Goal: Task Accomplishment & Management: Use online tool/utility

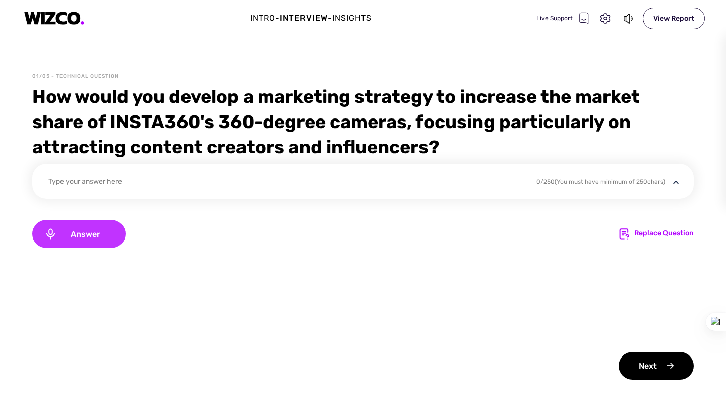
click at [96, 233] on span "Answer" at bounding box center [85, 234] width 56 height 10
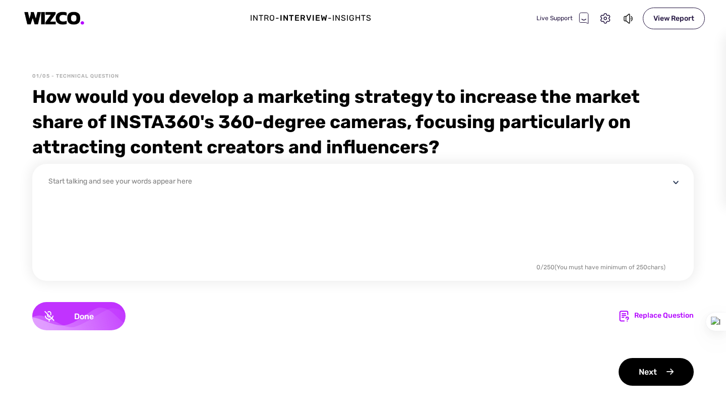
click at [80, 313] on span "Done" at bounding box center [83, 316] width 59 height 10
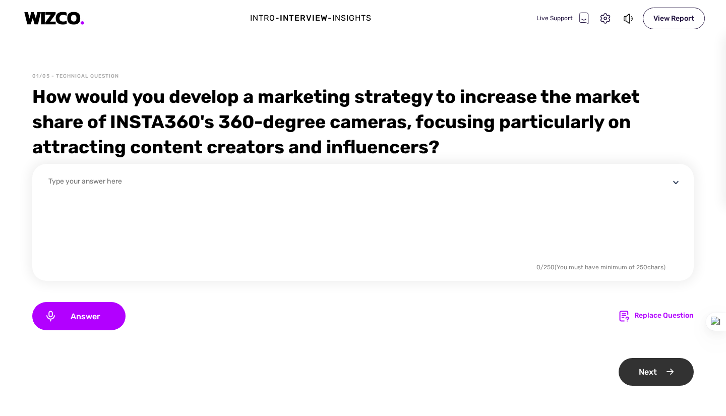
click at [618, 359] on div "Next" at bounding box center [655, 372] width 75 height 28
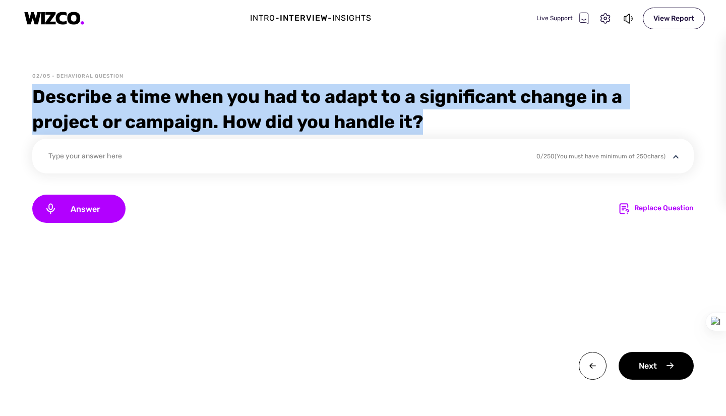
drag, startPoint x: 412, startPoint y: 122, endPoint x: 15, endPoint y: 95, distance: 398.1
click at [15, 95] on div "02/05 - Behavioral Question Describe a time when you had to adapt to a signific…" at bounding box center [363, 244] width 726 height 343
copy div "Describe a time when you had to adapt to a significant change in a project or c…"
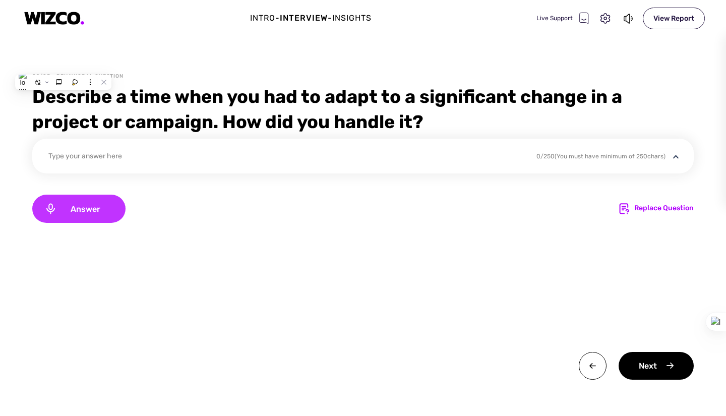
click at [73, 216] on div "Answer" at bounding box center [78, 209] width 93 height 28
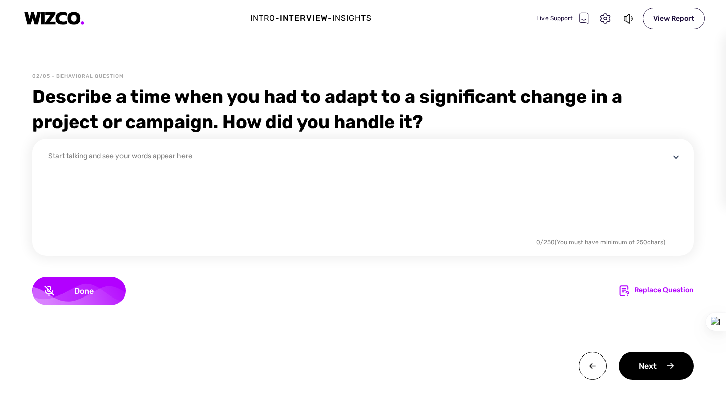
click at [78, 214] on div "Start talking and see your words appear here" at bounding box center [358, 203] width 621 height 105
drag, startPoint x: 85, startPoint y: 286, endPoint x: 100, endPoint y: 289, distance: 15.5
click at [85, 286] on div "Done" at bounding box center [78, 291] width 93 height 28
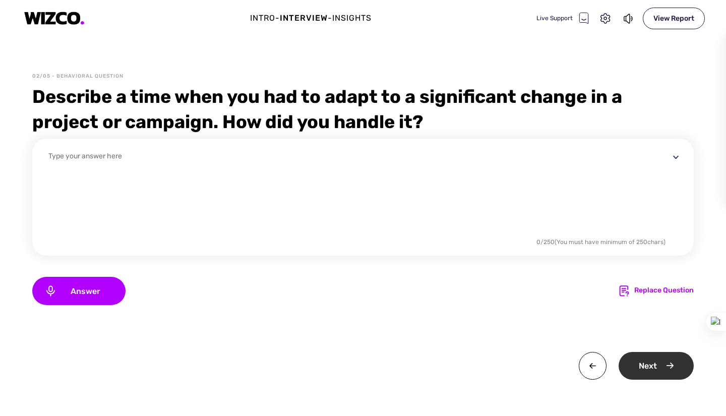
click at [648, 372] on div "Next" at bounding box center [655, 366] width 75 height 28
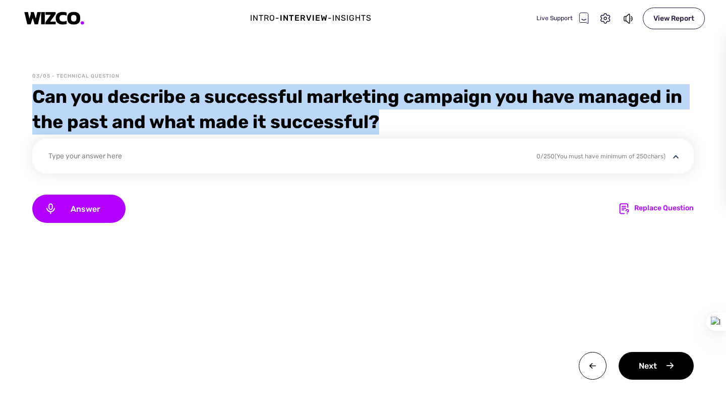
drag, startPoint x: 299, startPoint y: 113, endPoint x: 26, endPoint y: 90, distance: 273.7
click at [26, 90] on div "03/05 - Technical Question Can you describe a successful marketing campaign you…" at bounding box center [363, 244] width 726 height 343
copy div "Can you describe a successful marketing campaign you have managed in the past a…"
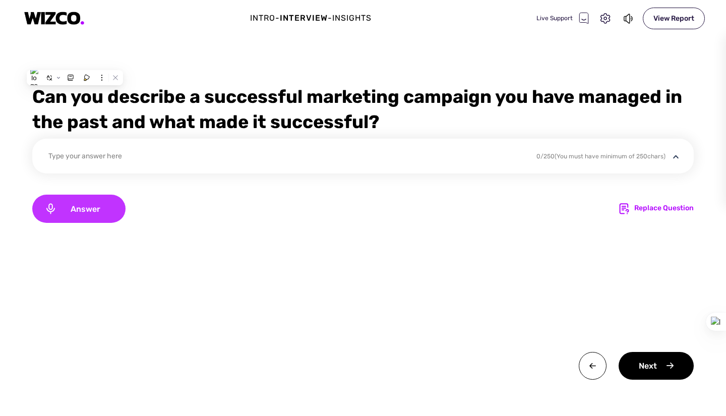
click at [99, 200] on div "Answer" at bounding box center [78, 209] width 93 height 28
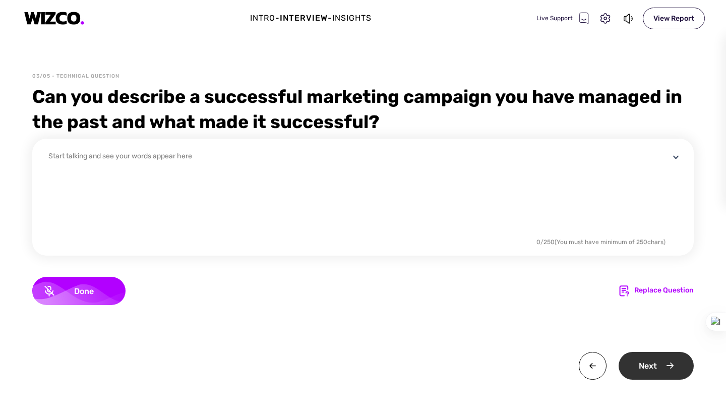
click at [662, 365] on div "Next" at bounding box center [655, 366] width 75 height 28
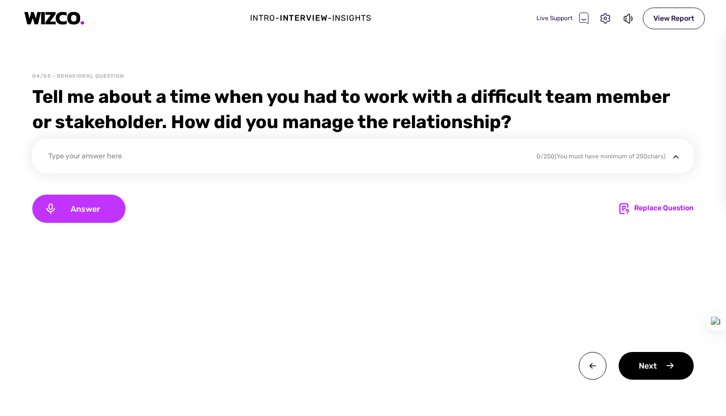
click at [68, 215] on div "Answer" at bounding box center [78, 209] width 93 height 28
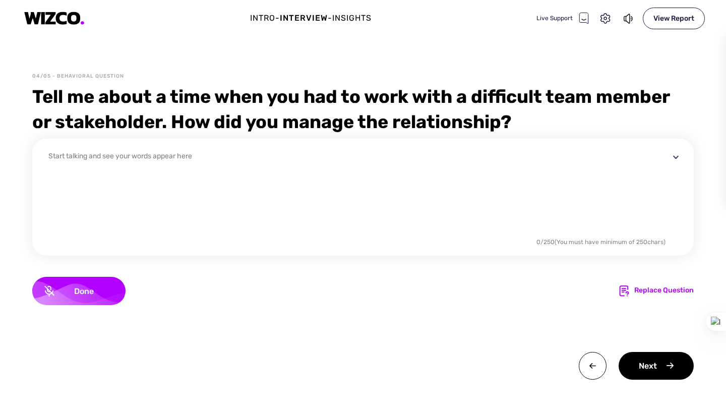
click at [69, 316] on div "Start talking and see your words appear here 0 / 250 (You must have minimum of …" at bounding box center [362, 259] width 661 height 241
click at [552, 314] on div "Start talking and see your words appear here 0 / 250 (You must have minimum of …" at bounding box center [362, 259] width 661 height 241
click at [85, 295] on span "Done" at bounding box center [83, 291] width 59 height 10
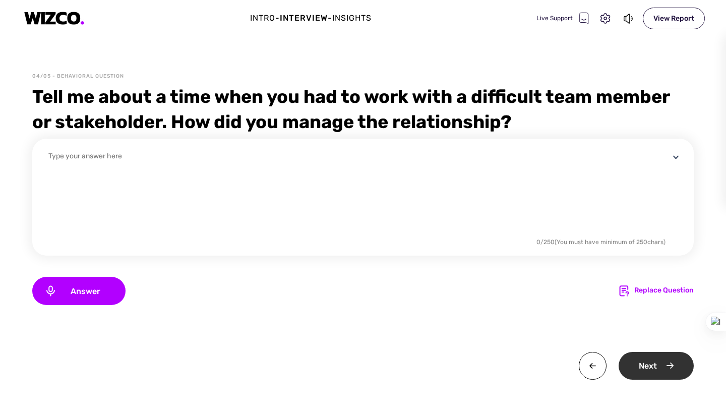
click at [636, 354] on div "Next" at bounding box center [655, 366] width 75 height 28
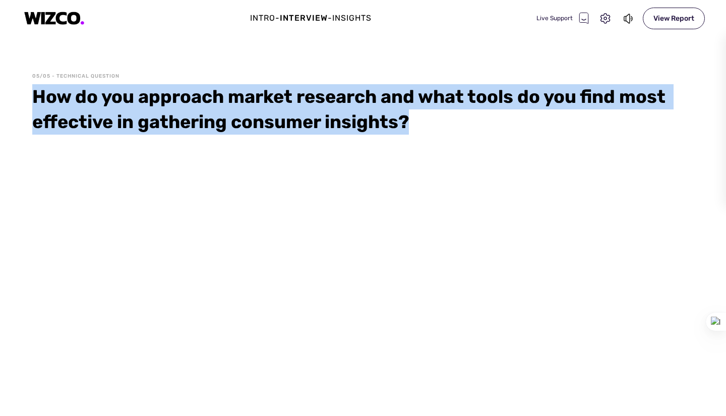
drag, startPoint x: 426, startPoint y: 123, endPoint x: 29, endPoint y: 99, distance: 397.9
click at [29, 99] on div "05/05 - Technical Question How do you approach market research and what tools d…" at bounding box center [363, 244] width 726 height 343
copy div "How do you approach market research and what tools do you find most effective i…"
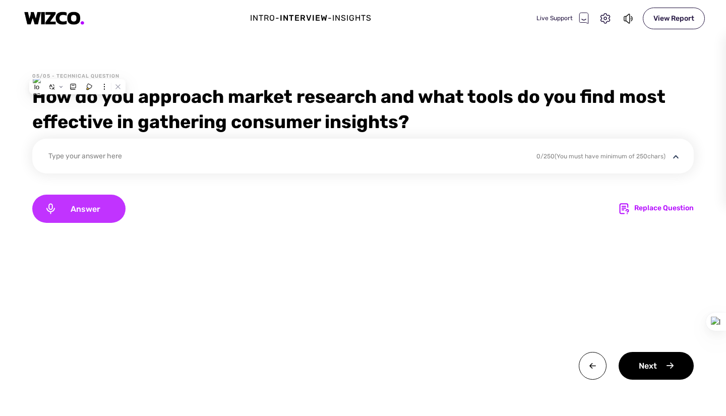
click at [98, 220] on div "Answer" at bounding box center [78, 209] width 93 height 28
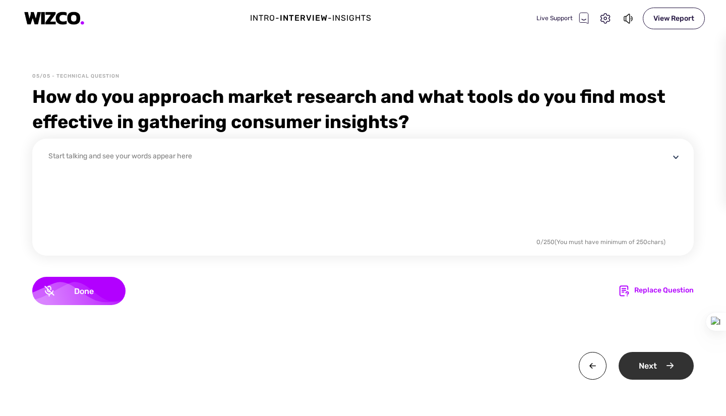
click at [648, 370] on div "Next" at bounding box center [655, 366] width 75 height 28
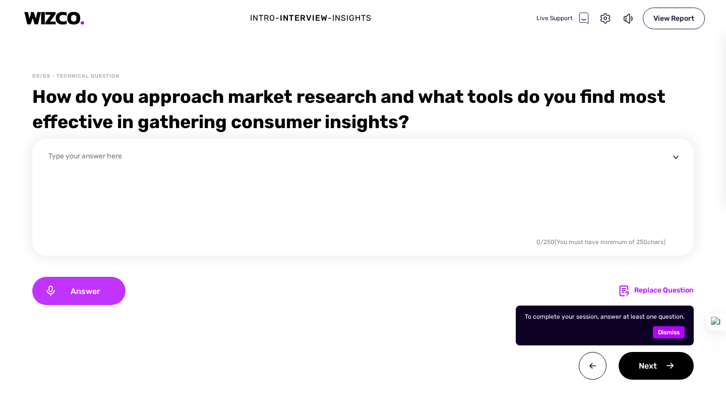
click at [97, 290] on span "Answer" at bounding box center [85, 291] width 56 height 10
click at [43, 291] on div "Done" at bounding box center [78, 291] width 93 height 28
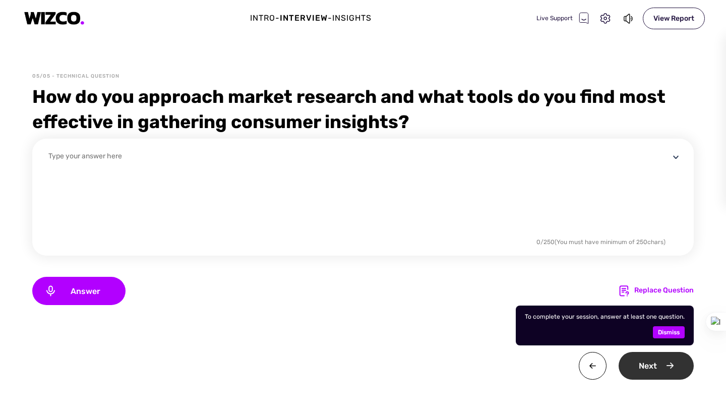
click at [665, 373] on div "Next" at bounding box center [655, 366] width 75 height 28
click at [680, 335] on div "Dismiss" at bounding box center [669, 332] width 32 height 12
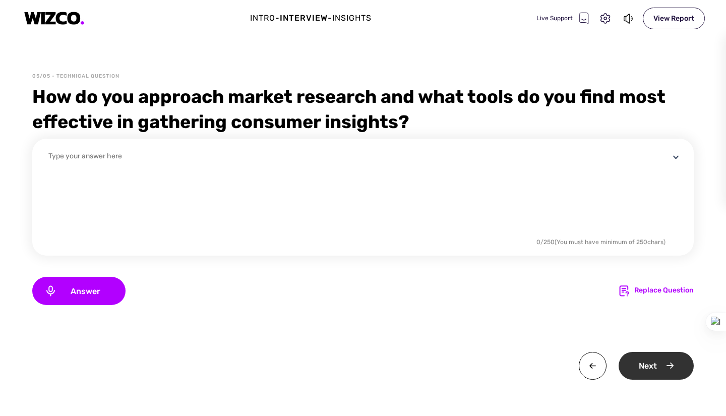
click at [659, 374] on div "Next" at bounding box center [655, 366] width 75 height 28
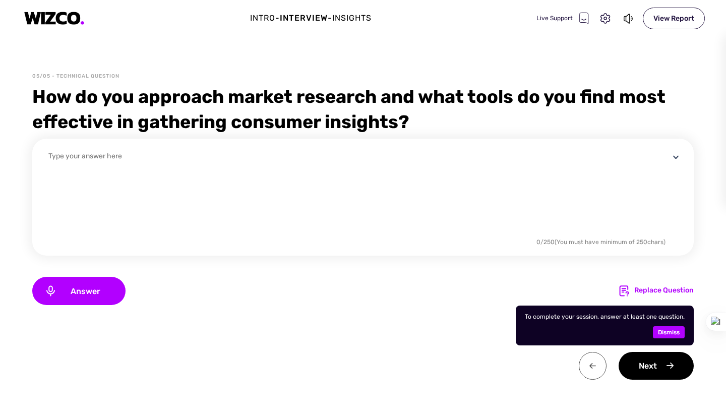
click at [593, 366] on img at bounding box center [593, 366] width 28 height 28
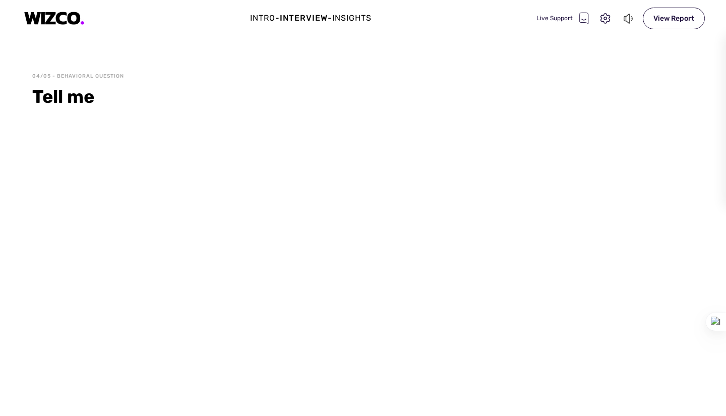
click at [629, 19] on icon at bounding box center [626, 19] width 6 height 10
click at [629, 21] on icon at bounding box center [626, 19] width 6 height 10
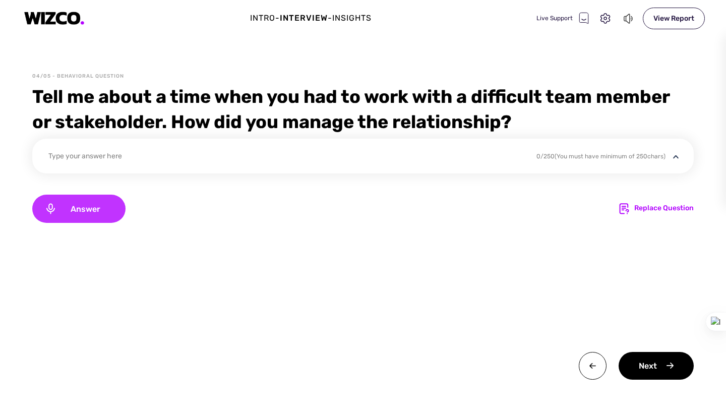
click at [99, 206] on span "Answer" at bounding box center [85, 209] width 56 height 10
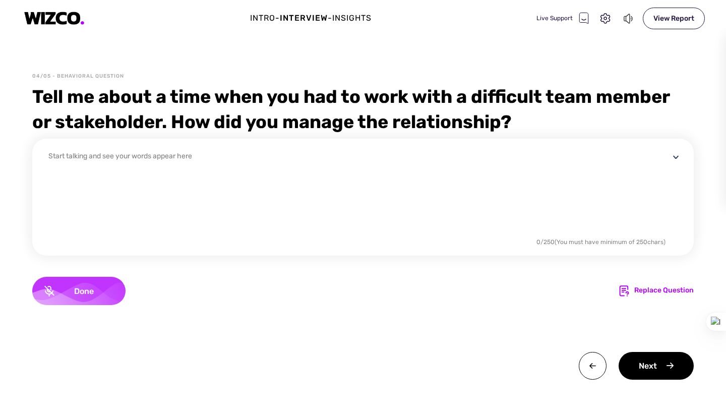
click at [100, 296] on div "Done" at bounding box center [78, 291] width 93 height 28
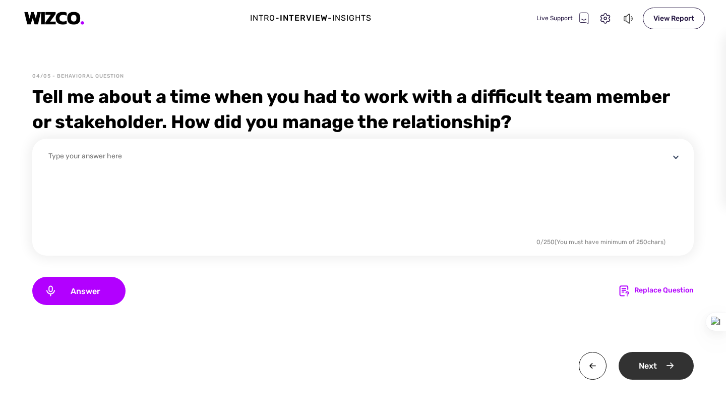
click at [675, 366] on div "Next" at bounding box center [655, 366] width 75 height 28
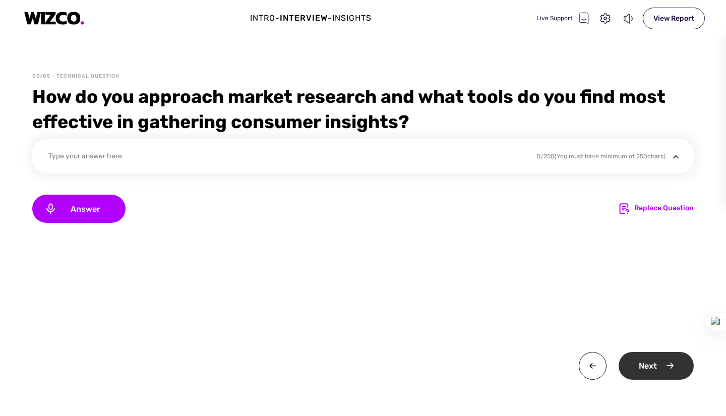
click at [654, 358] on div "Next" at bounding box center [655, 366] width 75 height 28
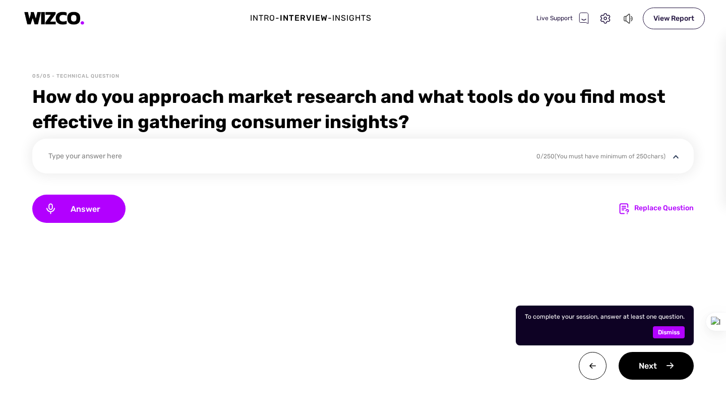
click at [661, 334] on span "Dismiss" at bounding box center [669, 332] width 22 height 12
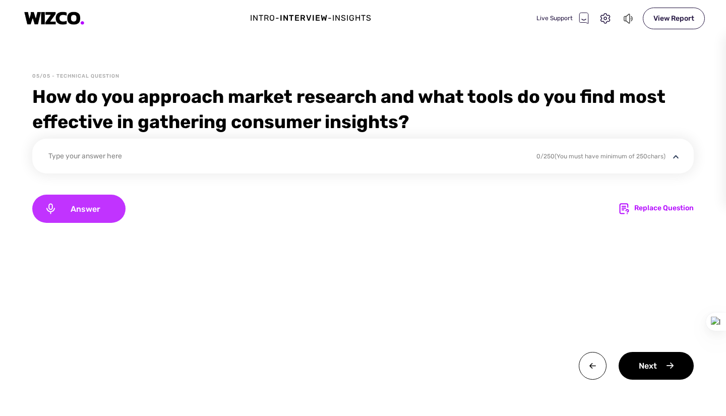
click at [85, 213] on div "Answer" at bounding box center [78, 209] width 93 height 28
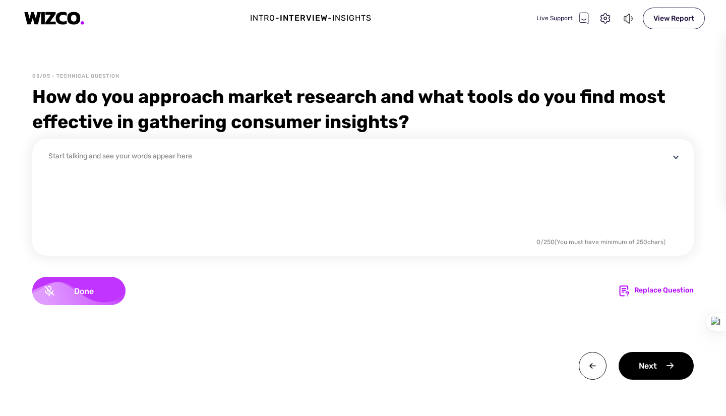
click at [117, 286] on div "Done" at bounding box center [78, 291] width 93 height 28
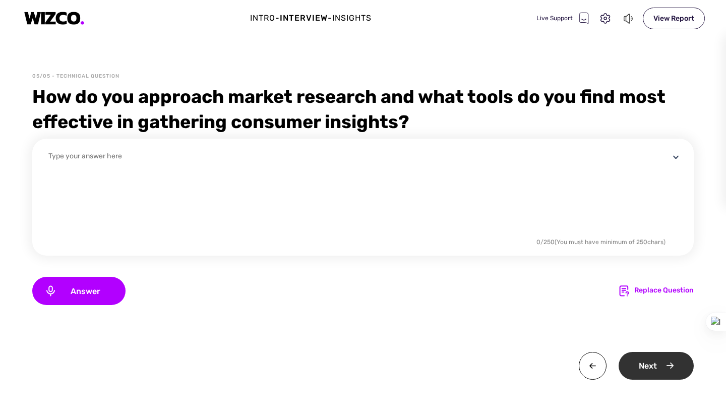
click at [681, 373] on div "Next" at bounding box center [655, 366] width 75 height 28
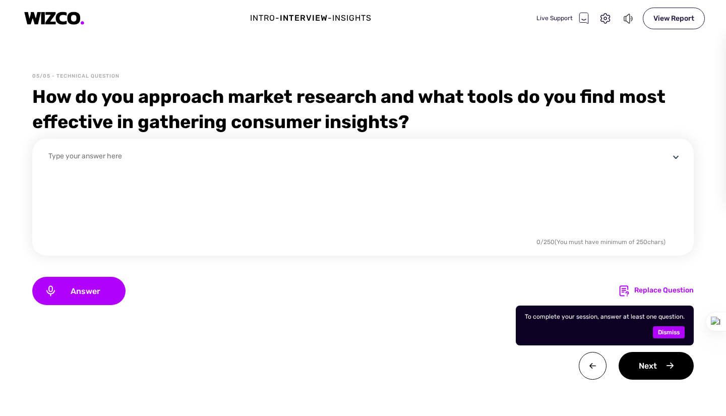
click at [665, 331] on span "Dismiss" at bounding box center [669, 332] width 22 height 12
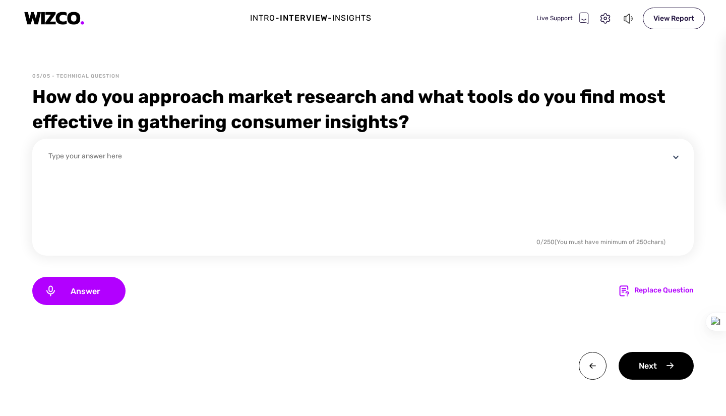
click at [232, 204] on textarea at bounding box center [358, 193] width 621 height 85
click at [112, 215] on textarea "To enrich screen reader interactions, please activate Accessibility in Grammarl…" at bounding box center [358, 193] width 621 height 85
click at [82, 297] on div "Answer" at bounding box center [78, 291] width 93 height 28
click at [44, 291] on div "Done" at bounding box center [78, 291] width 93 height 28
click at [46, 290] on icon at bounding box center [50, 291] width 13 height 12
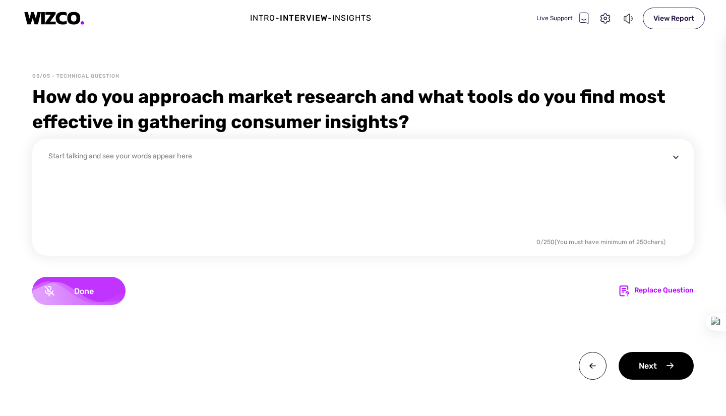
click at [378, 233] on div "Start talking and see your words appear here" at bounding box center [358, 203] width 621 height 105
click at [365, 196] on div "Start talking and see your words appear here" at bounding box center [358, 203] width 621 height 105
click at [653, 291] on div "Replace Question" at bounding box center [663, 291] width 59 height 12
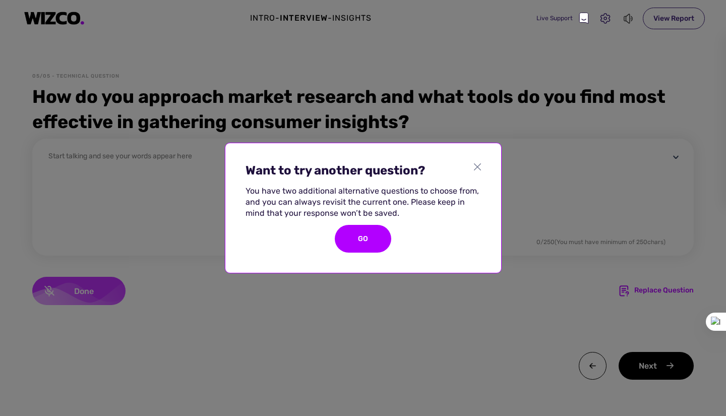
click at [353, 231] on div "GO" at bounding box center [363, 239] width 56 height 28
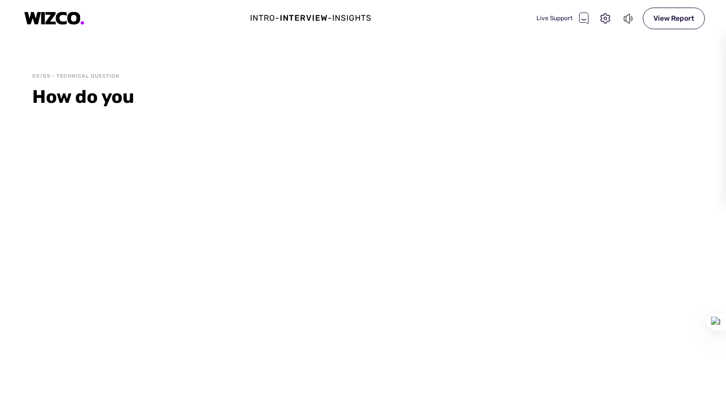
click at [622, 17] on div at bounding box center [628, 18] width 13 height 13
click at [629, 18] on icon at bounding box center [628, 19] width 11 height 12
click at [662, 18] on div "View Report" at bounding box center [674, 19] width 62 height 22
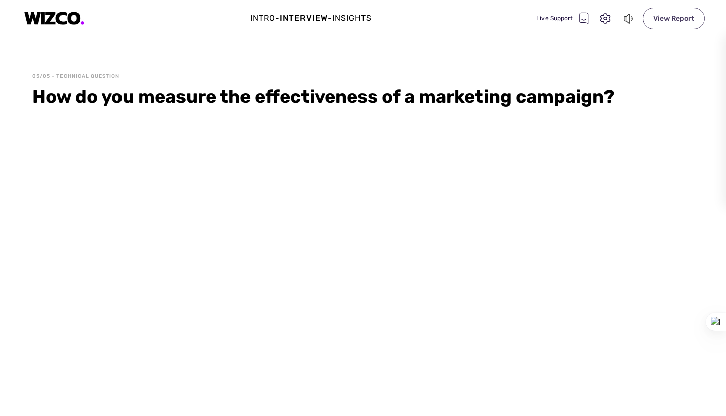
click at [658, 15] on div "View Report" at bounding box center [674, 19] width 62 height 22
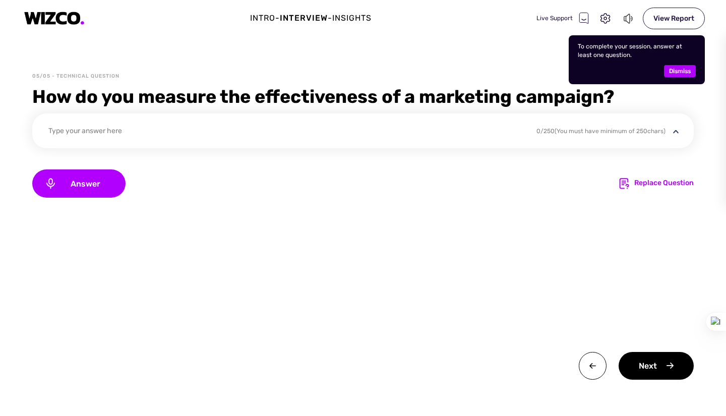
click at [684, 72] on span "Dismiss" at bounding box center [680, 71] width 22 height 12
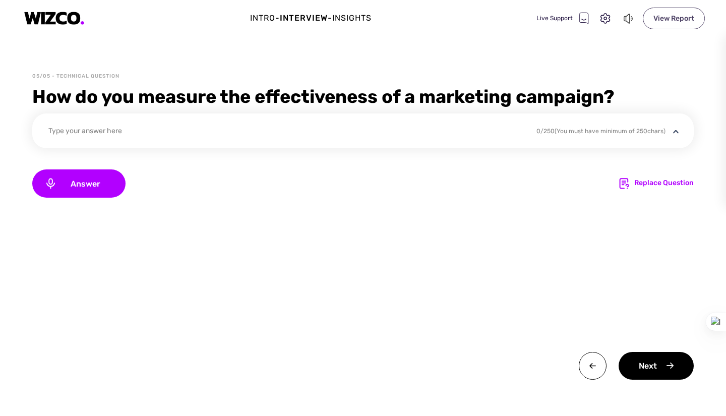
click at [660, 13] on div "View Report" at bounding box center [674, 19] width 62 height 22
